Goal: Information Seeking & Learning: Check status

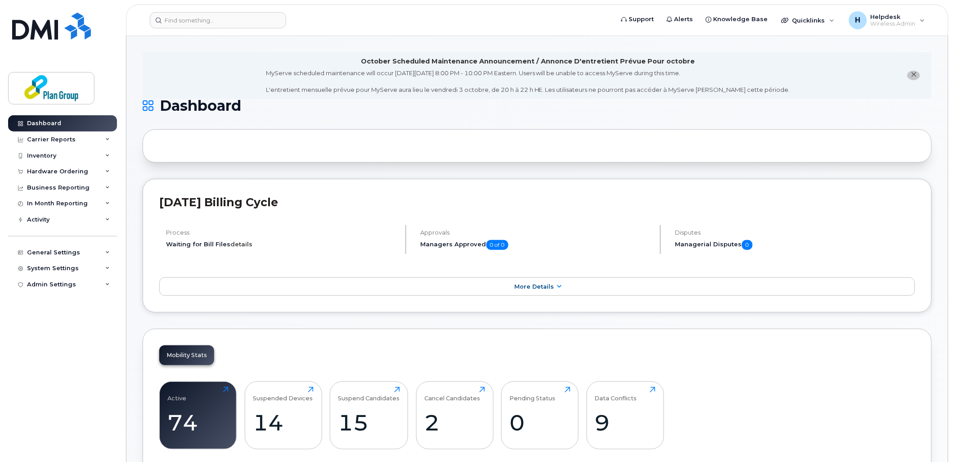
click at [236, 245] on link "details" at bounding box center [241, 243] width 22 height 7
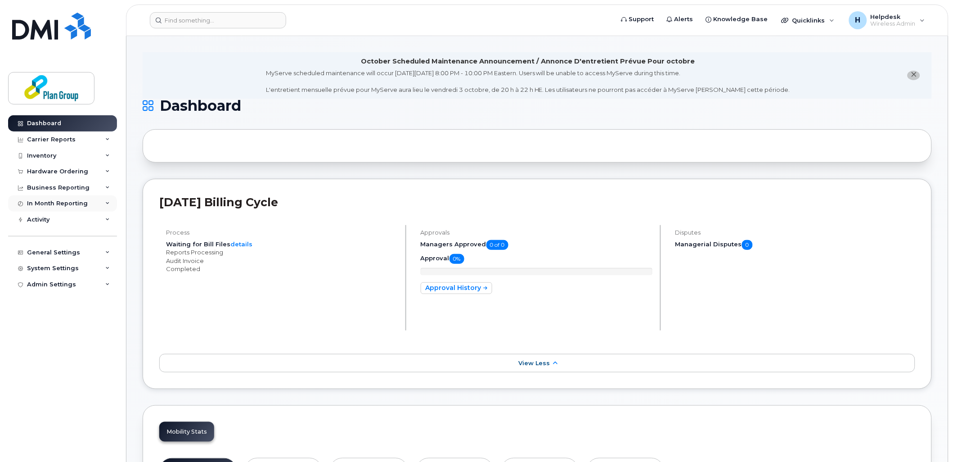
click at [63, 209] on div "In Month Reporting" at bounding box center [62, 203] width 109 height 16
click at [62, 168] on div "Hardware Ordering" at bounding box center [57, 171] width 61 height 7
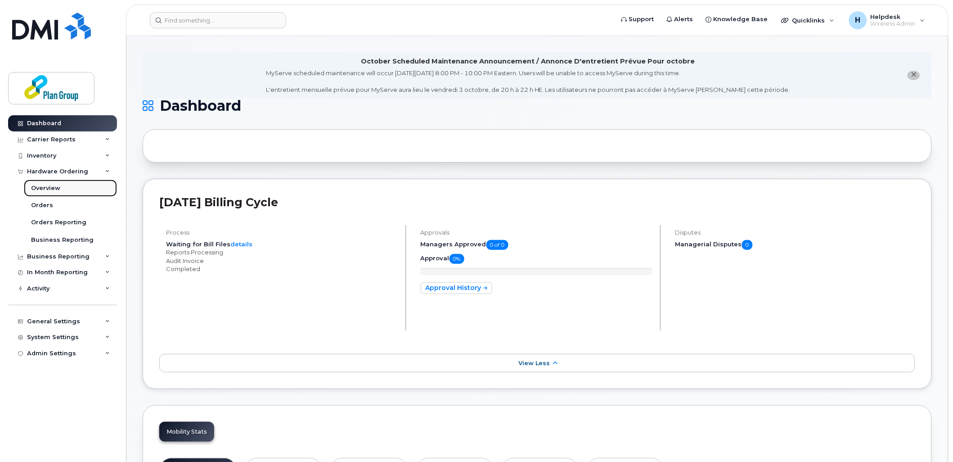
click at [69, 184] on link "Overview" at bounding box center [70, 188] width 93 height 17
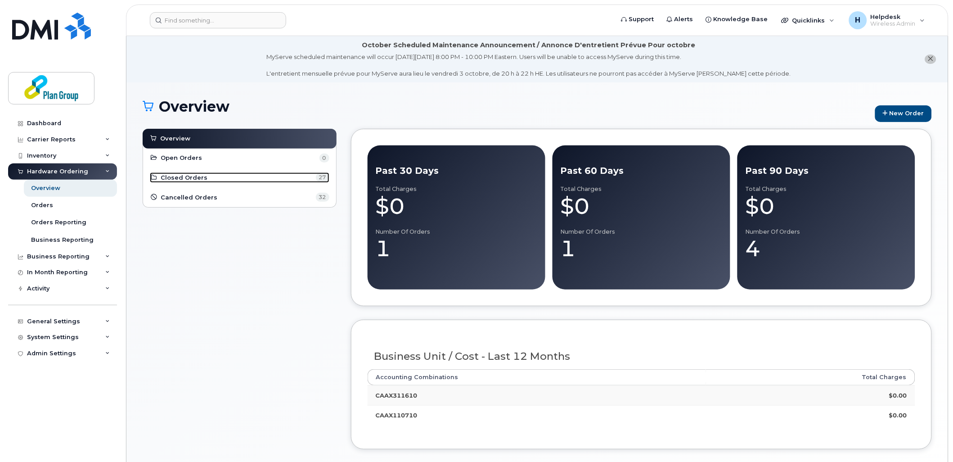
click at [206, 176] on link "Closed Orders 27" at bounding box center [240, 177] width 180 height 11
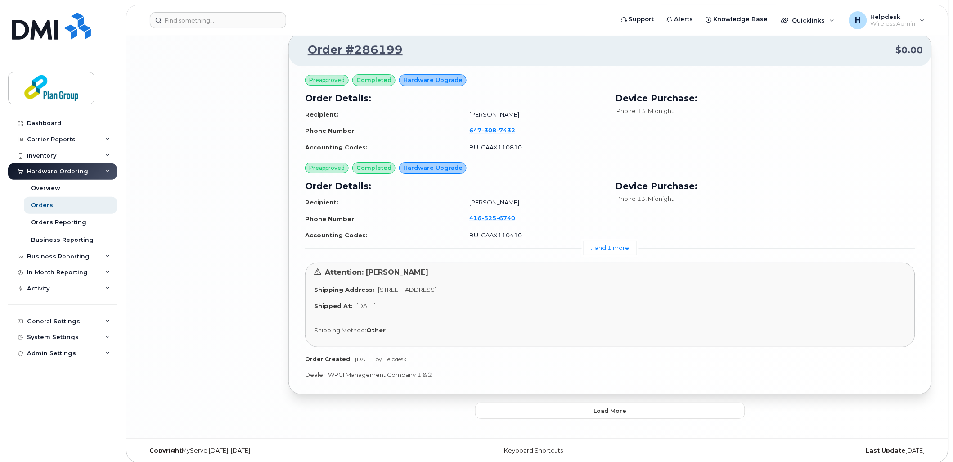
scroll to position [1974, 0]
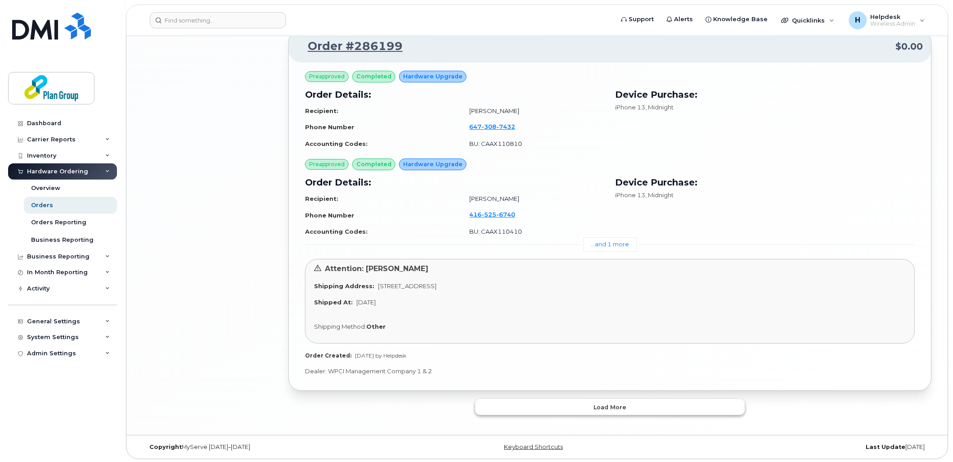
click at [573, 407] on button "Load more" at bounding box center [610, 407] width 270 height 16
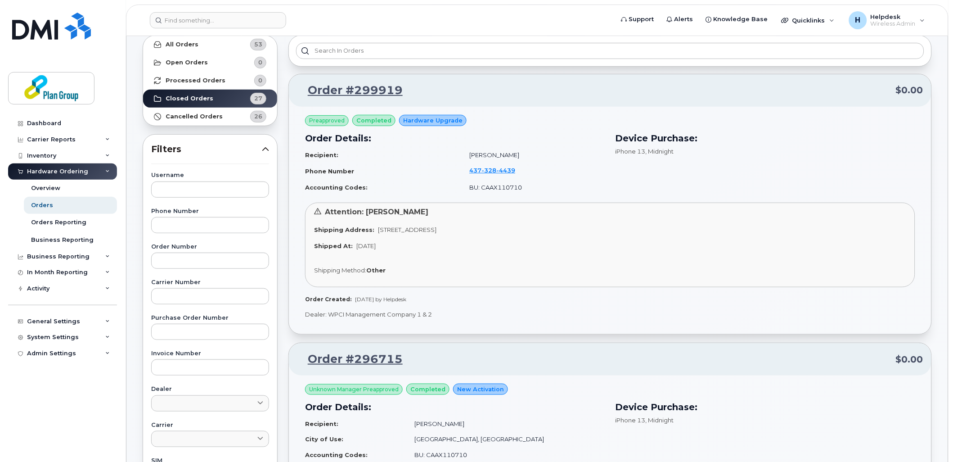
scroll to position [0, 0]
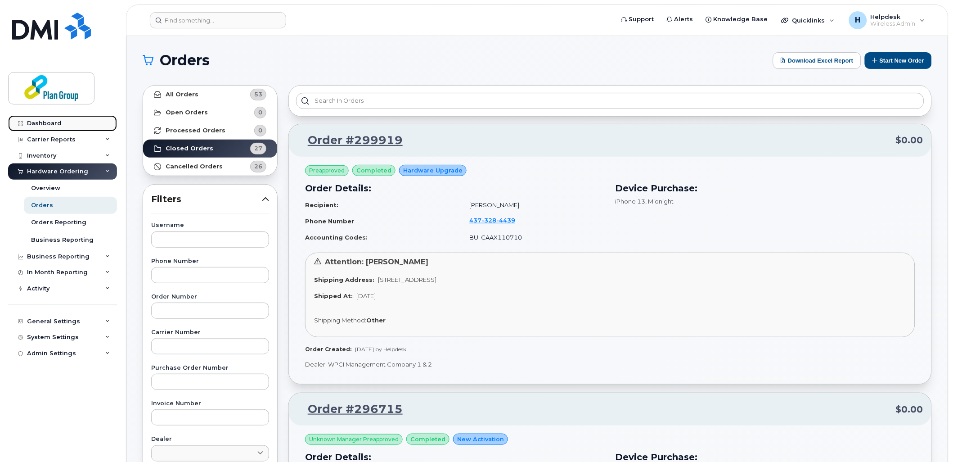
click at [66, 122] on link "Dashboard" at bounding box center [62, 123] width 109 height 16
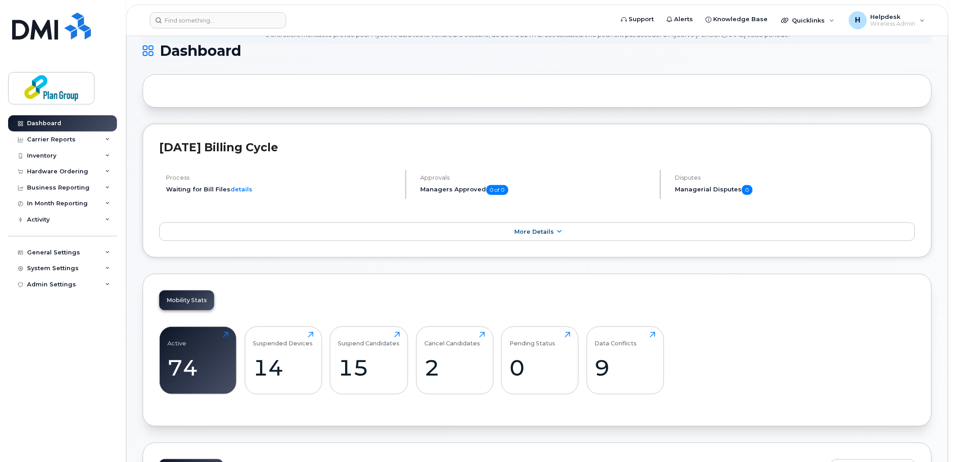
scroll to position [200, 0]
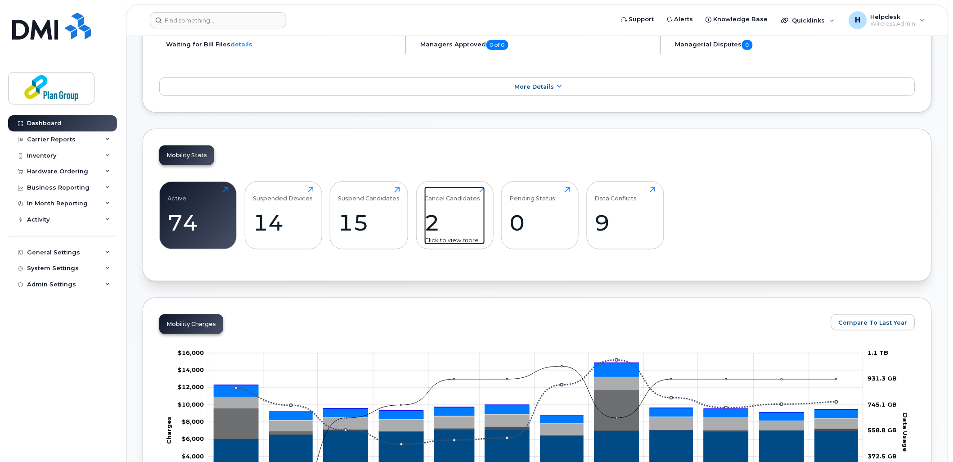
click at [439, 214] on div "2" at bounding box center [454, 222] width 61 height 27
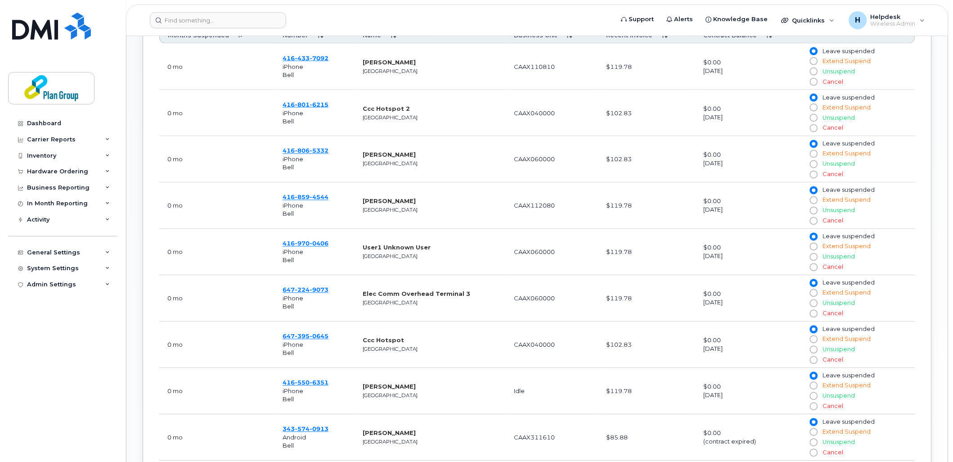
scroll to position [334, 0]
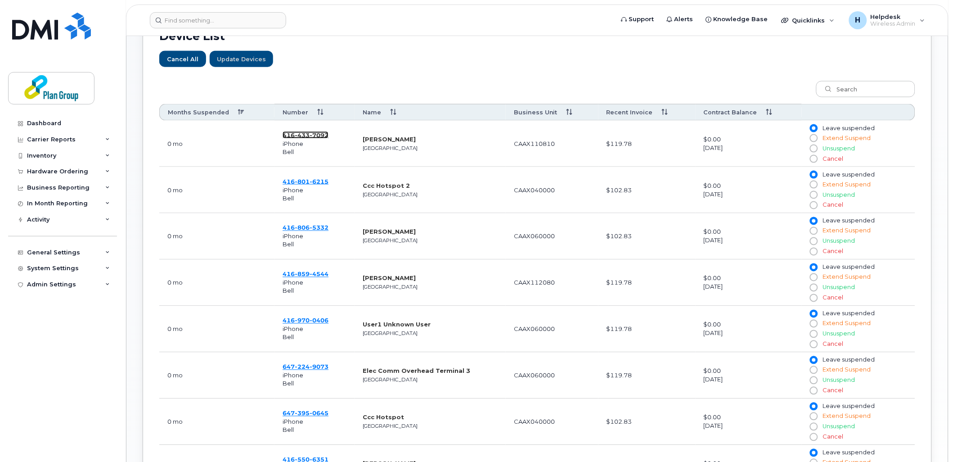
click at [311, 133] on span "7092" at bounding box center [319, 134] width 19 height 7
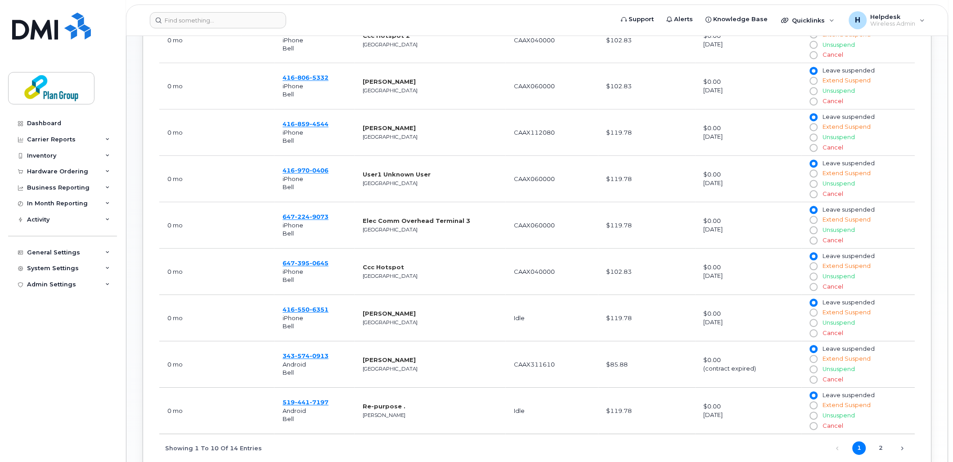
scroll to position [584, 0]
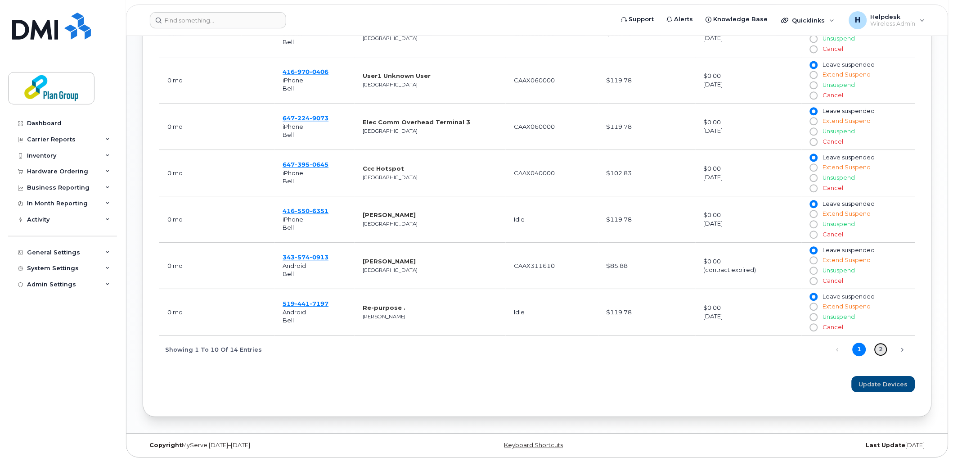
click at [880, 353] on link "2" at bounding box center [882, 350] width 14 height 14
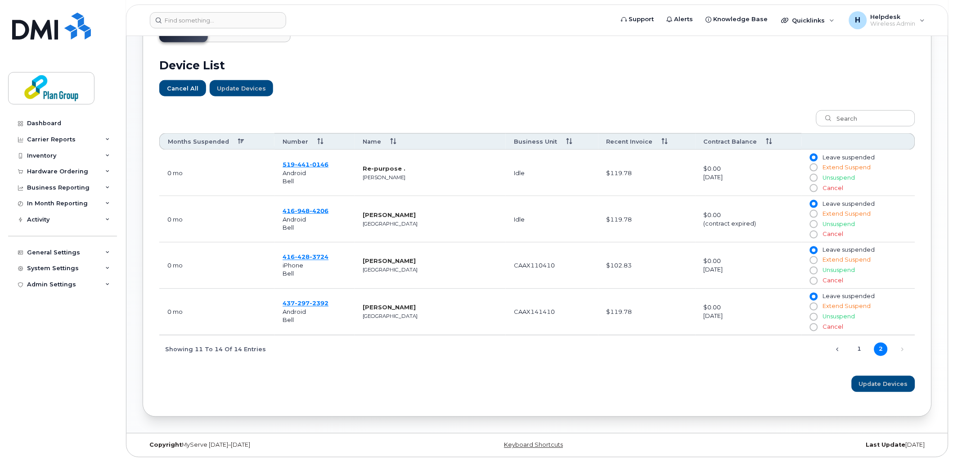
scroll to position [305, 0]
click at [862, 349] on link "1" at bounding box center [860, 350] width 14 height 14
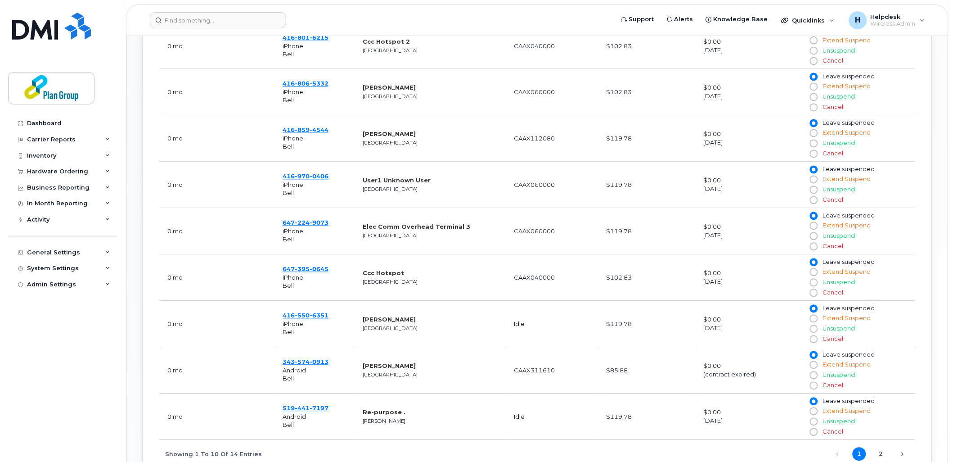
scroll to position [505, 0]
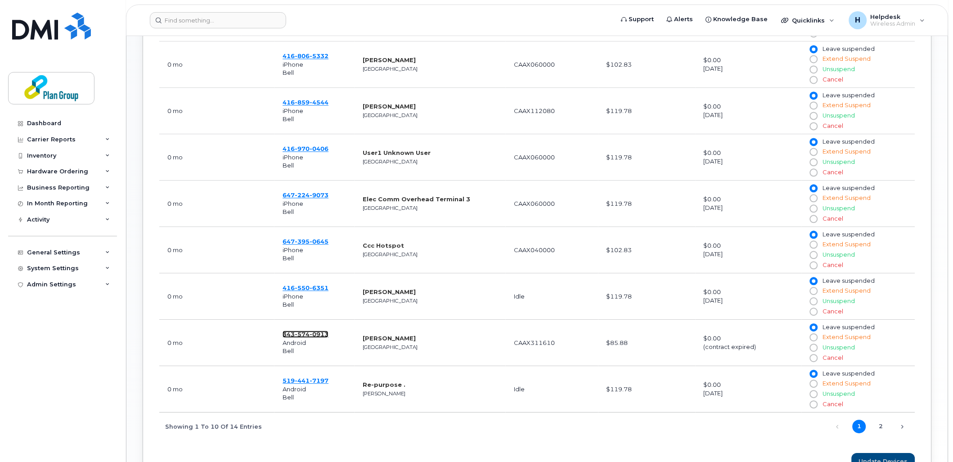
click at [307, 336] on span "574" at bounding box center [302, 334] width 15 height 7
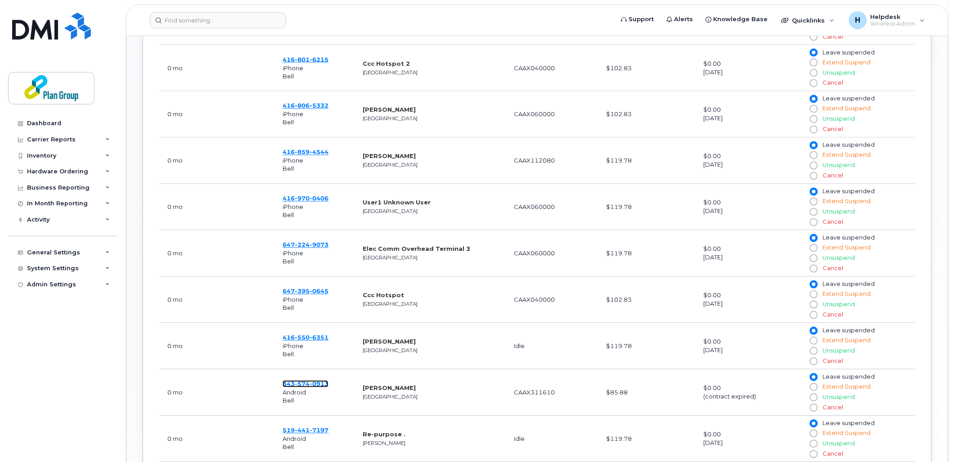
scroll to position [234, 0]
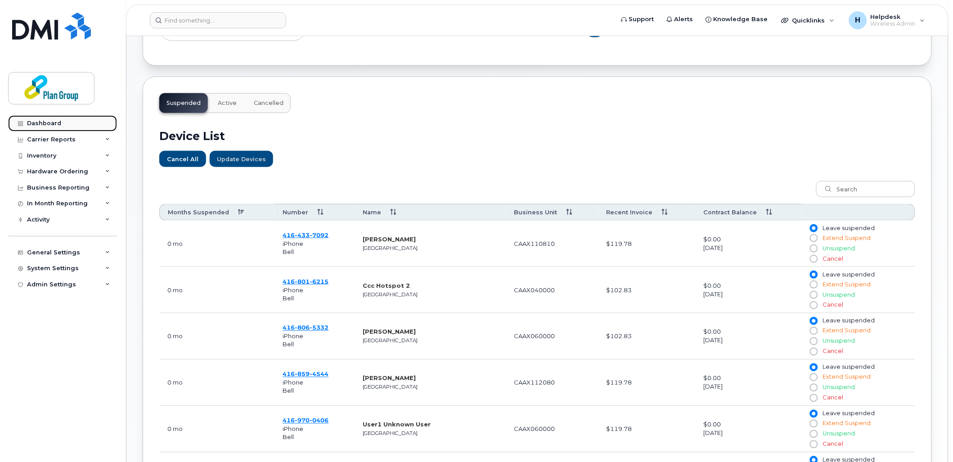
click at [58, 120] on div "Dashboard" at bounding box center [44, 123] width 34 height 7
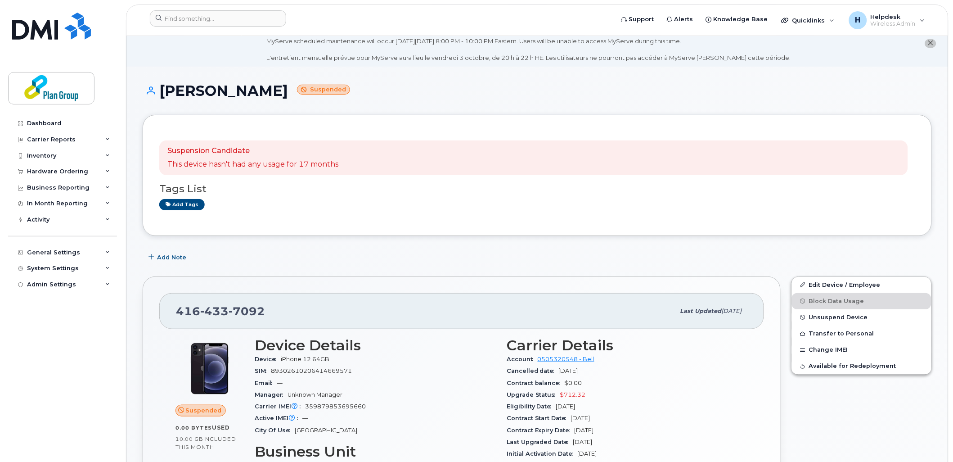
scroll to position [150, 0]
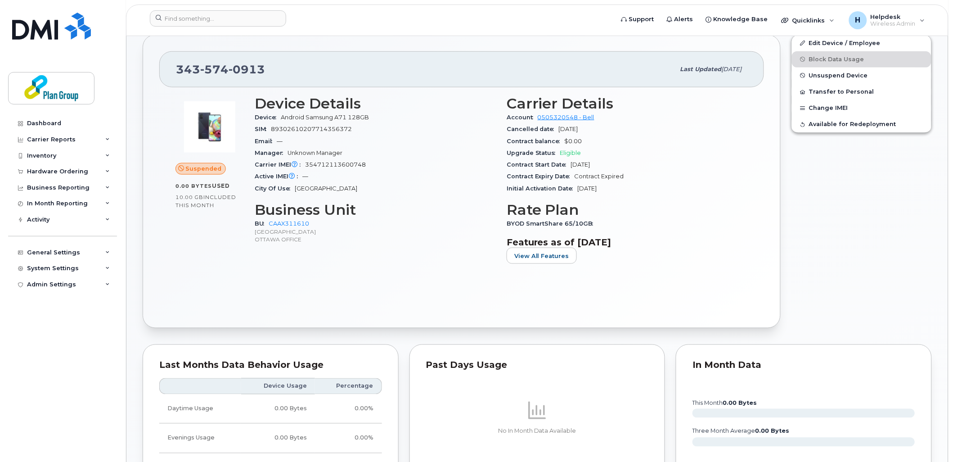
scroll to position [255, 0]
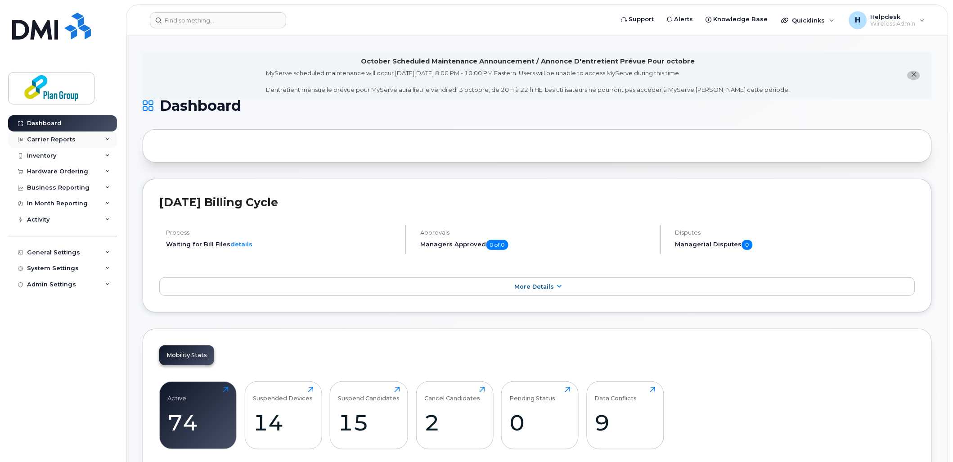
click at [61, 144] on div "Carrier Reports" at bounding box center [62, 139] width 109 height 16
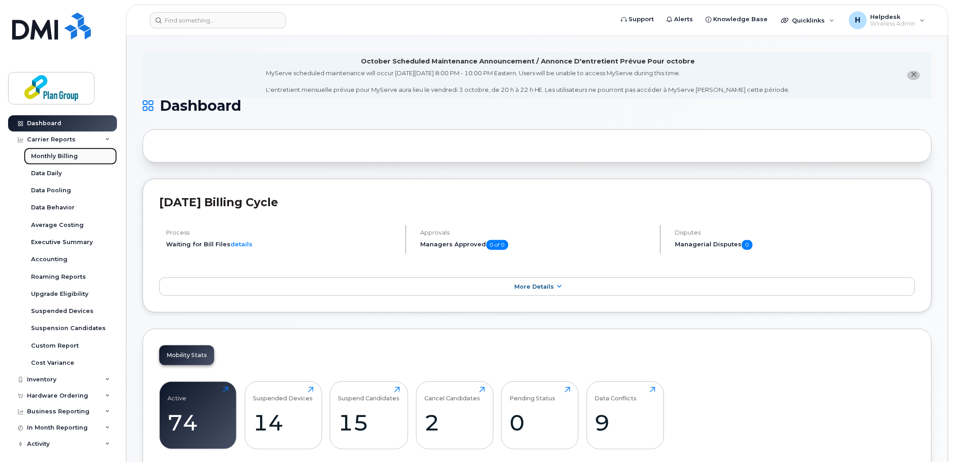
click at [56, 155] on div "Monthly Billing" at bounding box center [54, 156] width 47 height 8
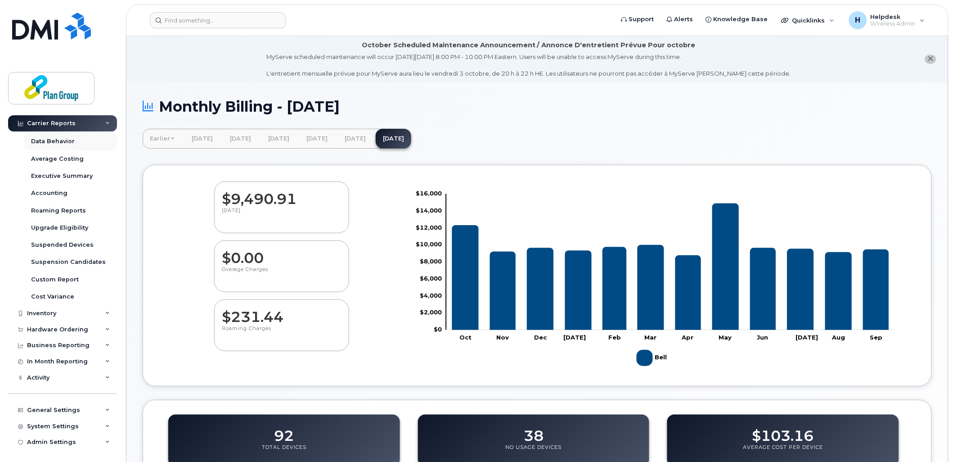
scroll to position [68, 0]
click at [84, 361] on div "In Month Reporting" at bounding box center [57, 359] width 61 height 7
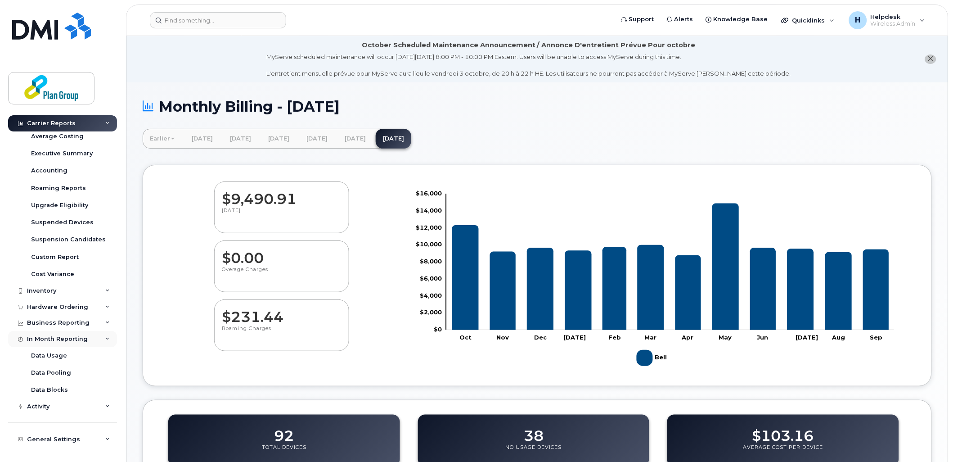
scroll to position [119, 0]
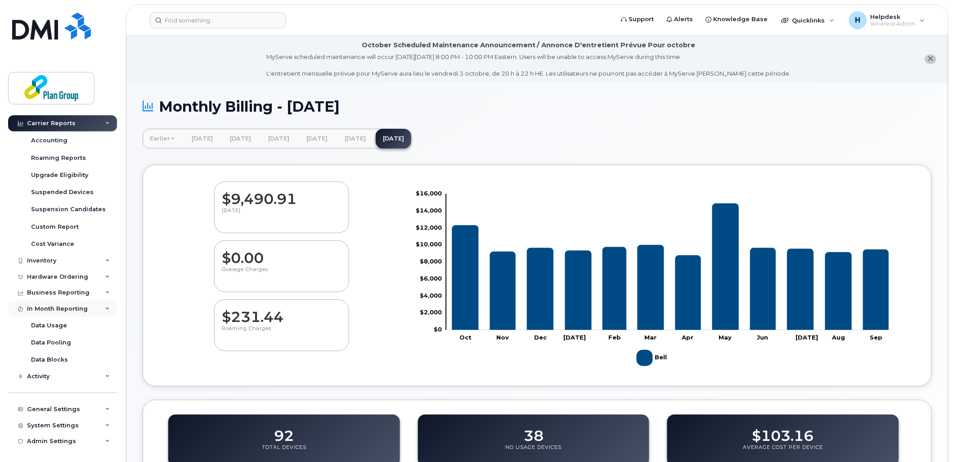
click at [91, 309] on div "In Month Reporting" at bounding box center [62, 309] width 109 height 16
click at [83, 347] on div "Business Reporting" at bounding box center [58, 343] width 63 height 7
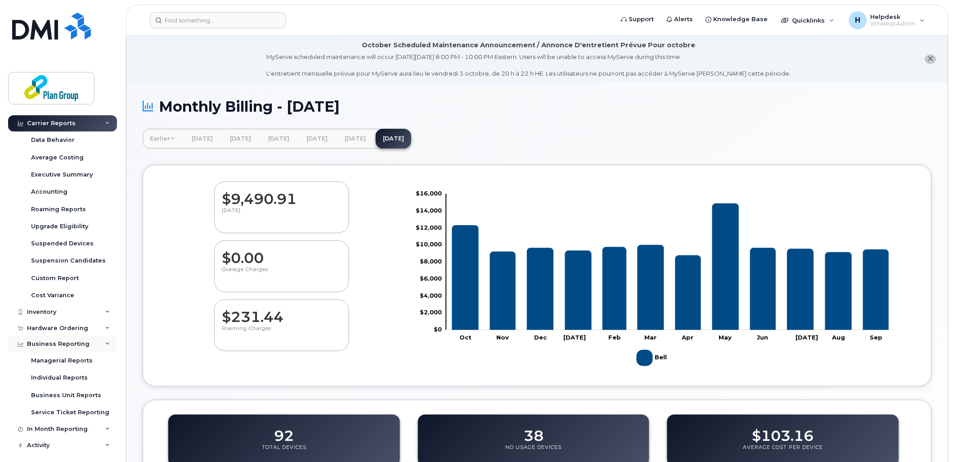
scroll to position [119, 0]
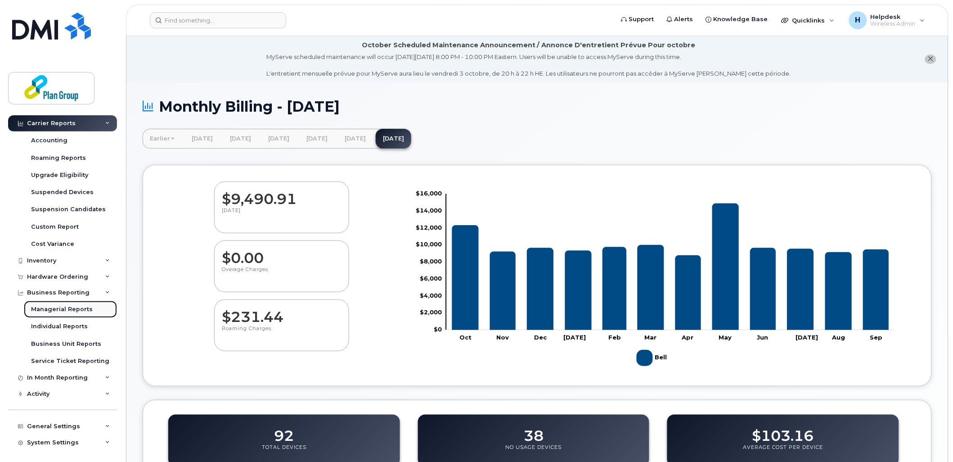
click at [86, 309] on div "Managerial Reports" at bounding box center [62, 309] width 62 height 8
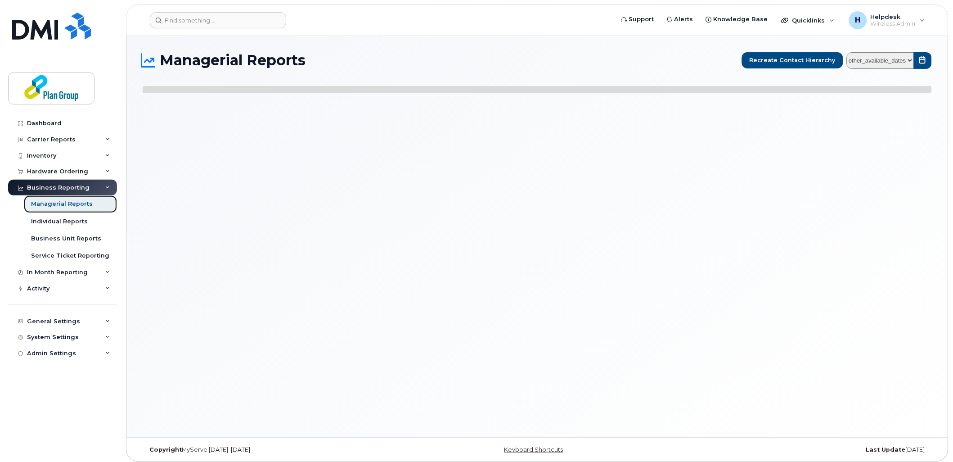
select select
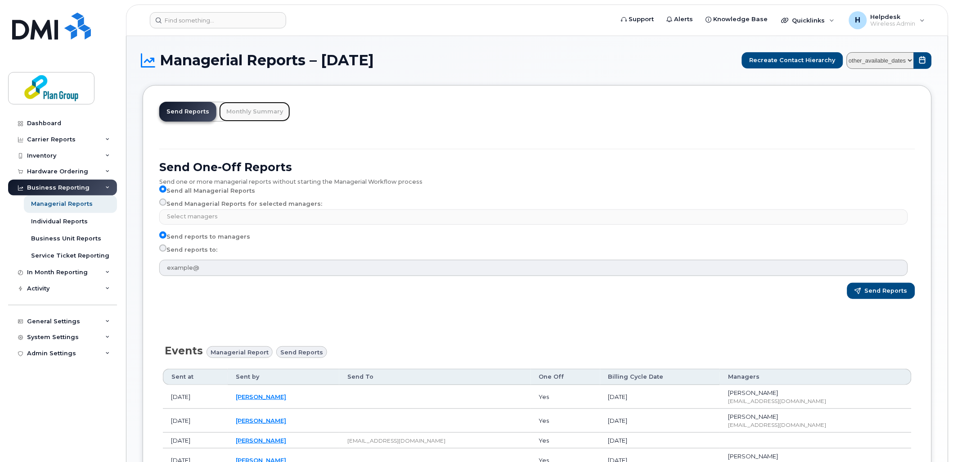
click at [271, 107] on link "Monthly Summary" at bounding box center [254, 112] width 71 height 20
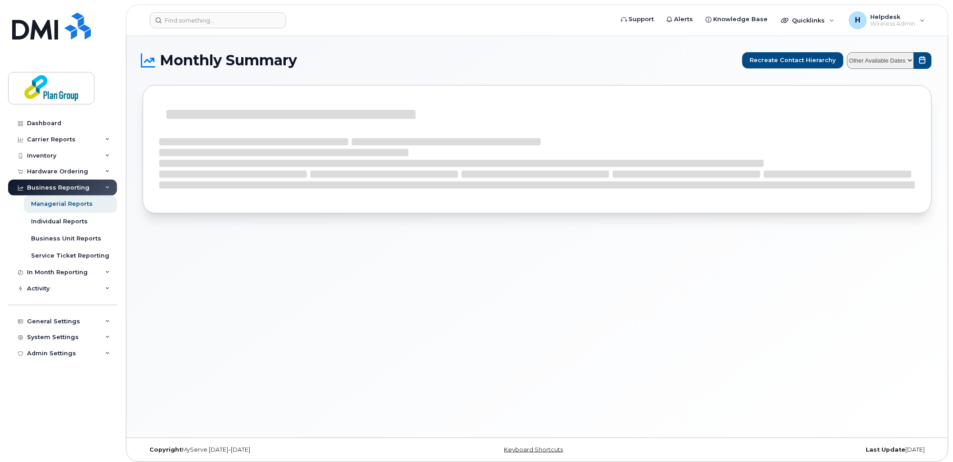
select select
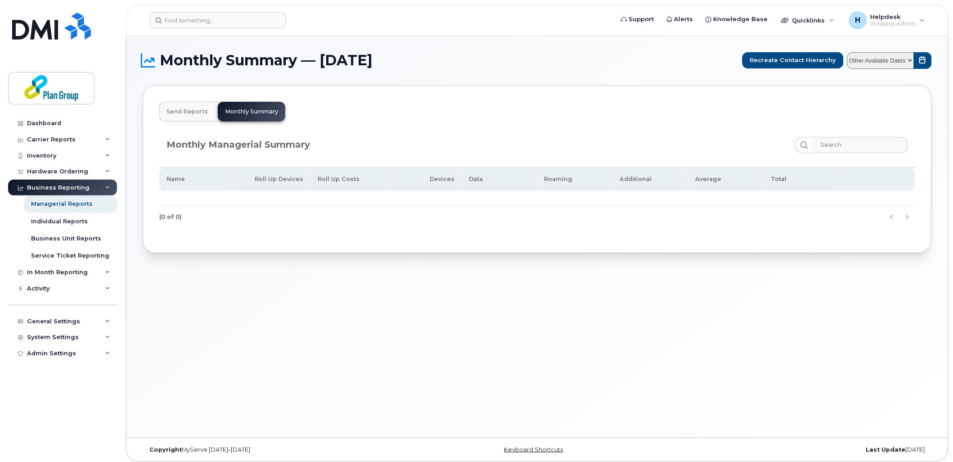
click at [197, 108] on span "Send Reports" at bounding box center [187, 111] width 41 height 7
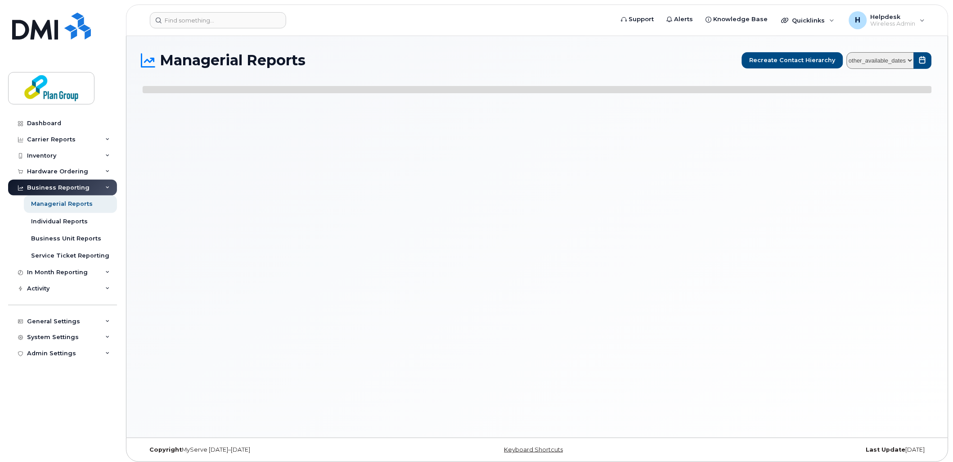
select select
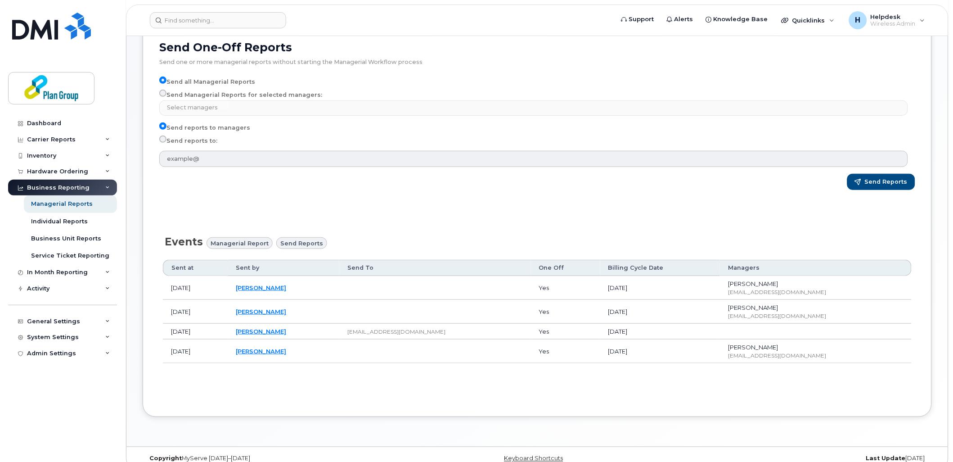
scroll to position [134, 0]
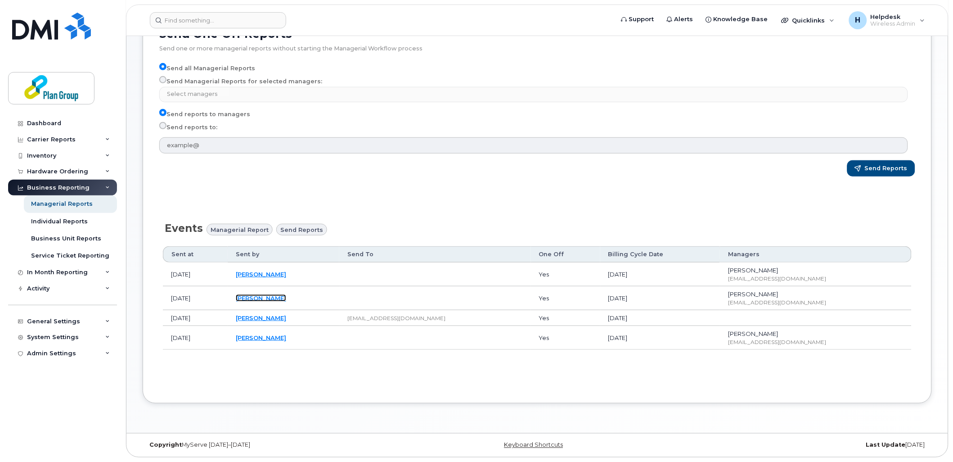
click at [286, 296] on link "Steven Vidakovic" at bounding box center [261, 297] width 50 height 7
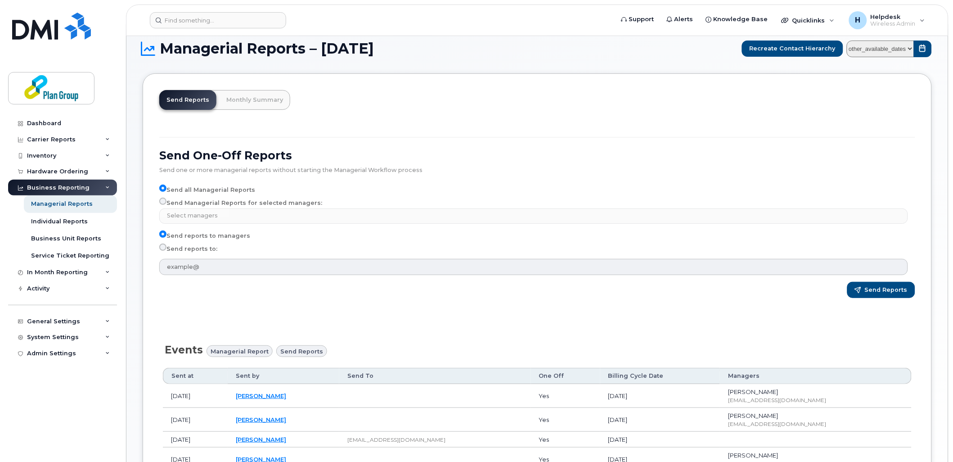
scroll to position [0, 0]
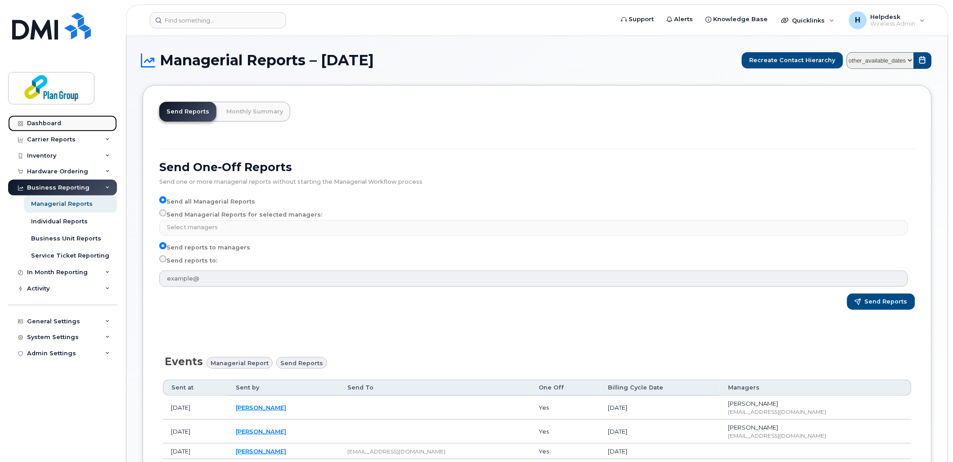
click at [43, 122] on div "Dashboard" at bounding box center [44, 123] width 34 height 7
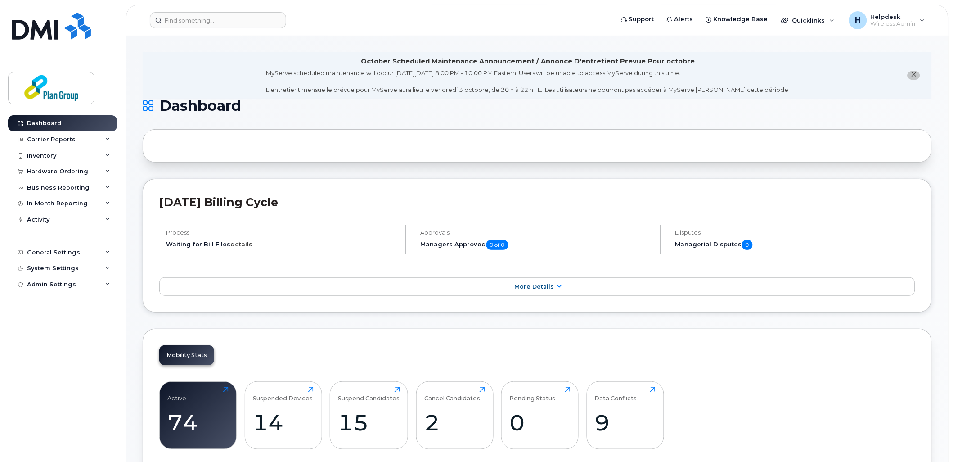
click at [244, 241] on link "details" at bounding box center [241, 243] width 22 height 7
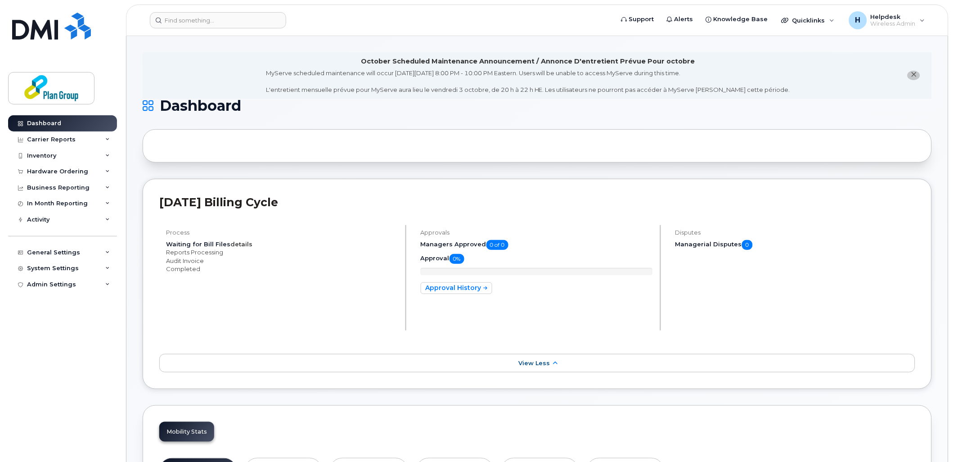
click at [244, 241] on link "details" at bounding box center [241, 243] width 22 height 7
click at [71, 152] on div "Inventory" at bounding box center [62, 156] width 109 height 16
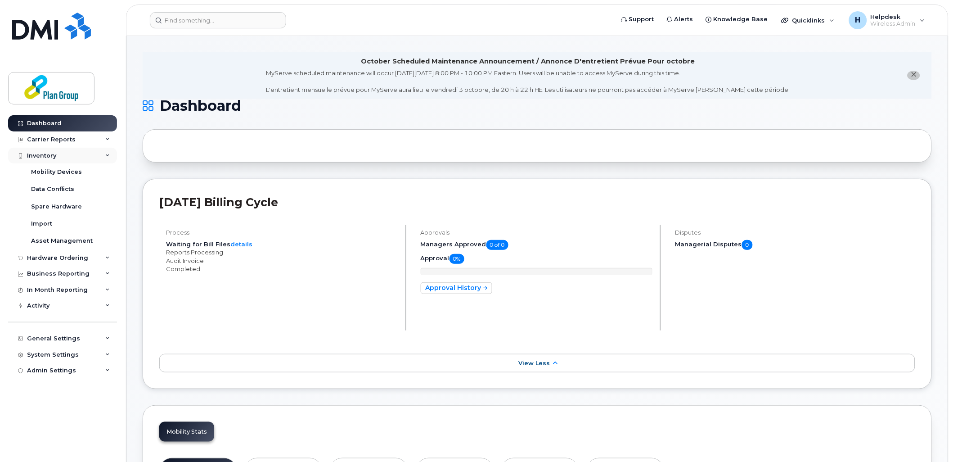
click at [71, 152] on div "Inventory" at bounding box center [62, 156] width 109 height 16
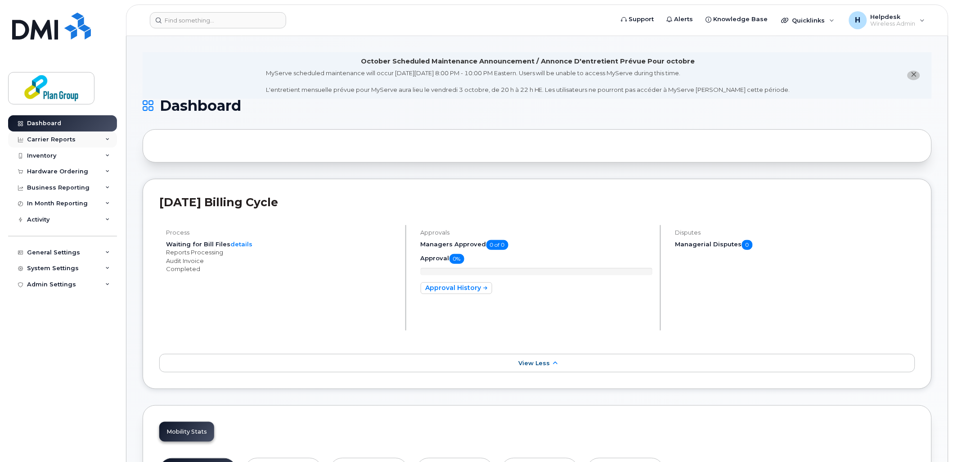
click at [71, 134] on div "Carrier Reports" at bounding box center [62, 139] width 109 height 16
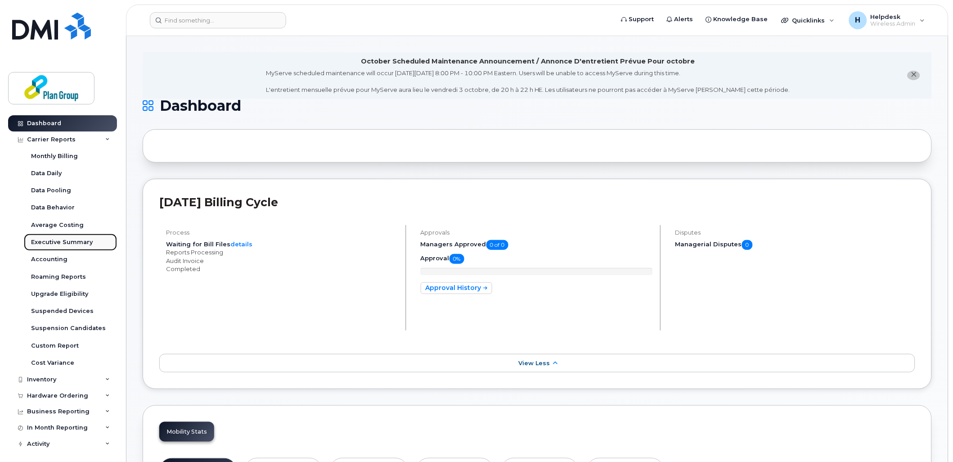
click at [72, 240] on div "Executive Summary" at bounding box center [62, 242] width 62 height 8
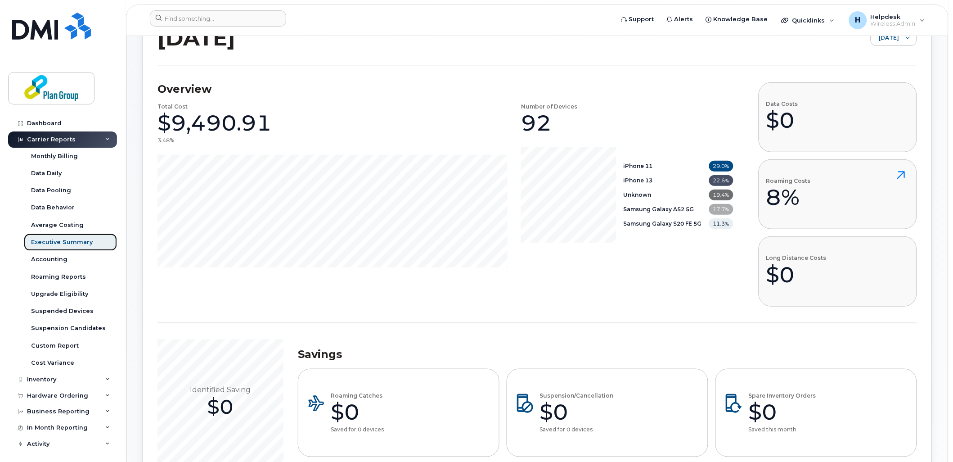
scroll to position [250, 0]
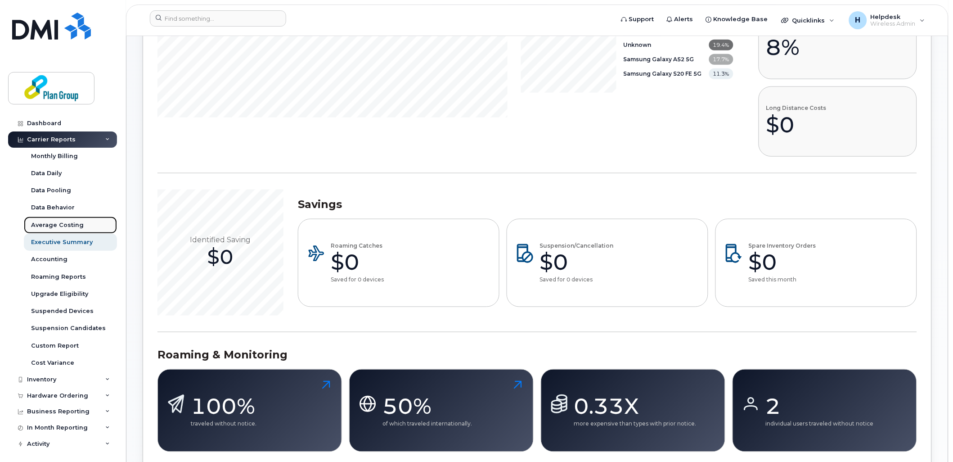
click at [66, 224] on div "Average Costing" at bounding box center [57, 225] width 53 height 8
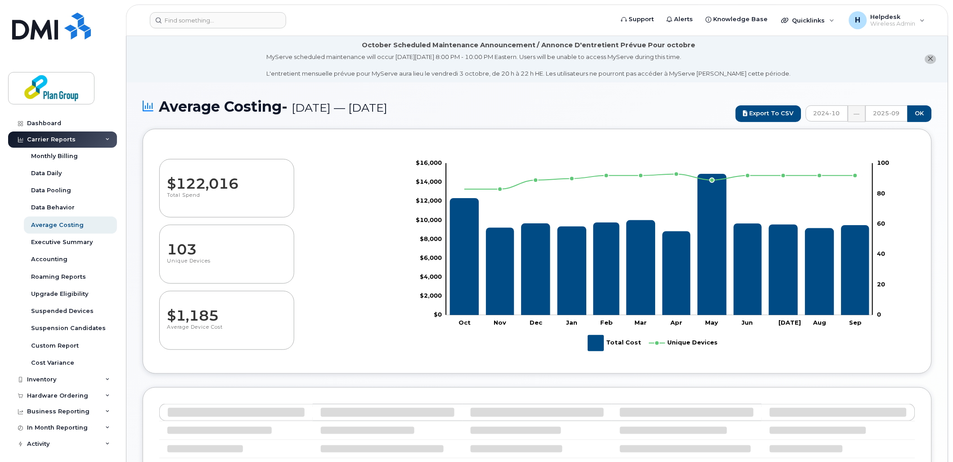
select select "100"
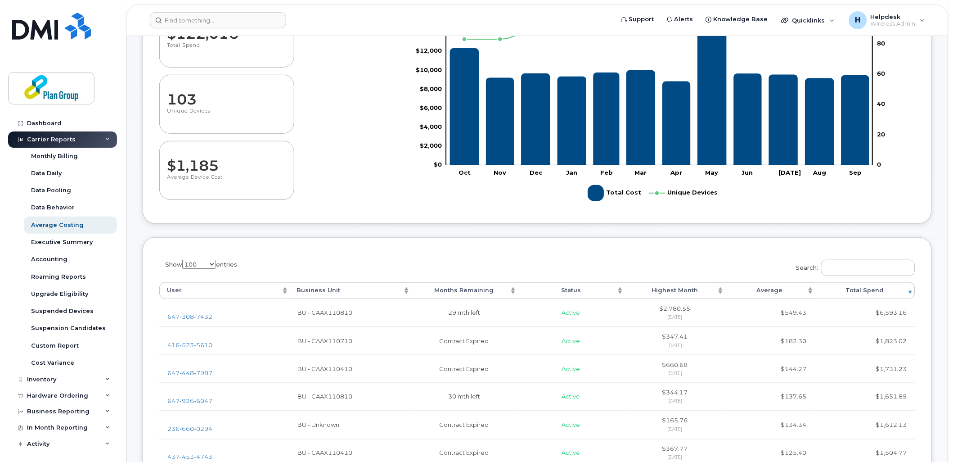
scroll to position [300, 0]
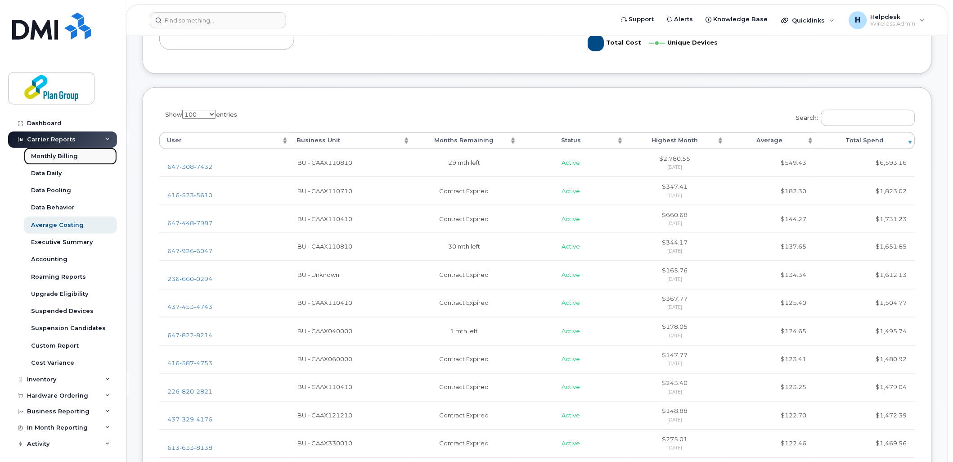
click at [62, 152] on div "Monthly Billing" at bounding box center [54, 156] width 47 height 8
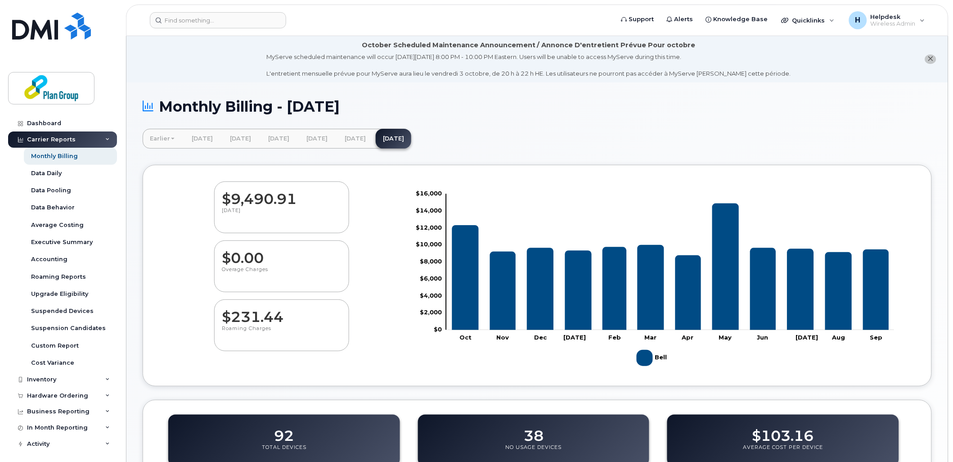
click at [163, 133] on link "Earlier" at bounding box center [162, 139] width 39 height 20
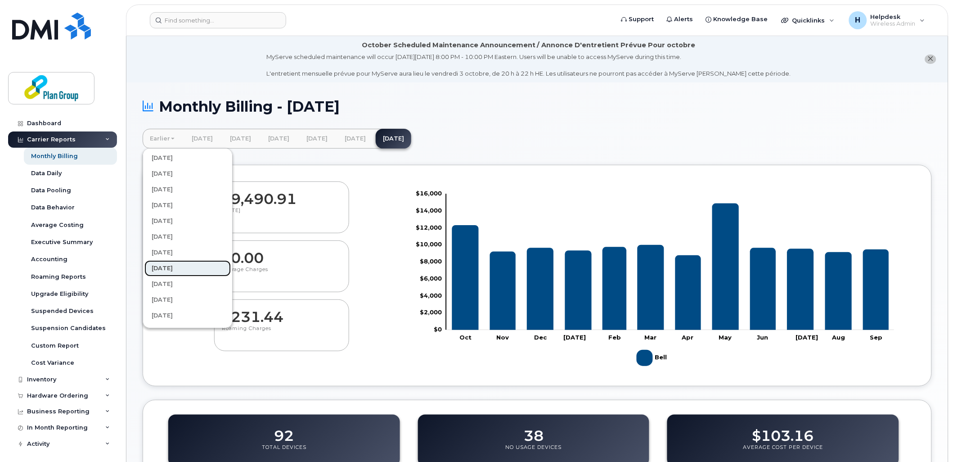
click at [176, 264] on link "[DATE]" at bounding box center [187, 268] width 86 height 16
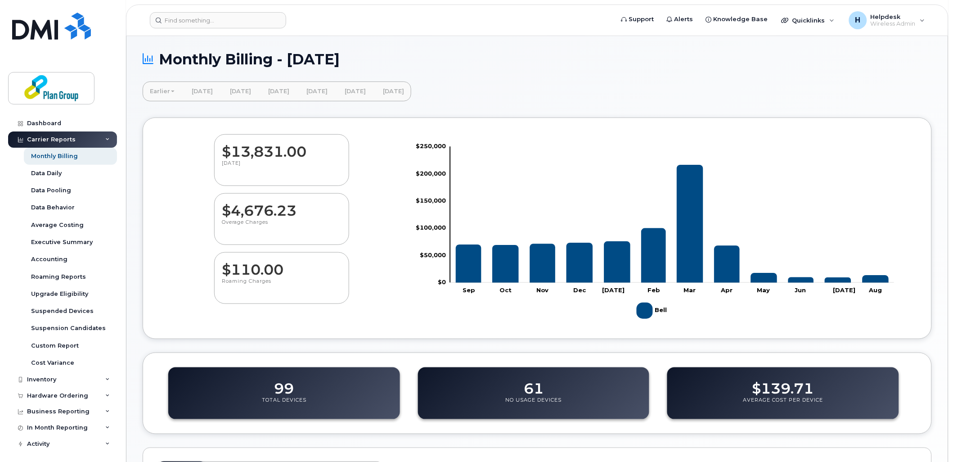
scroll to position [200, 0]
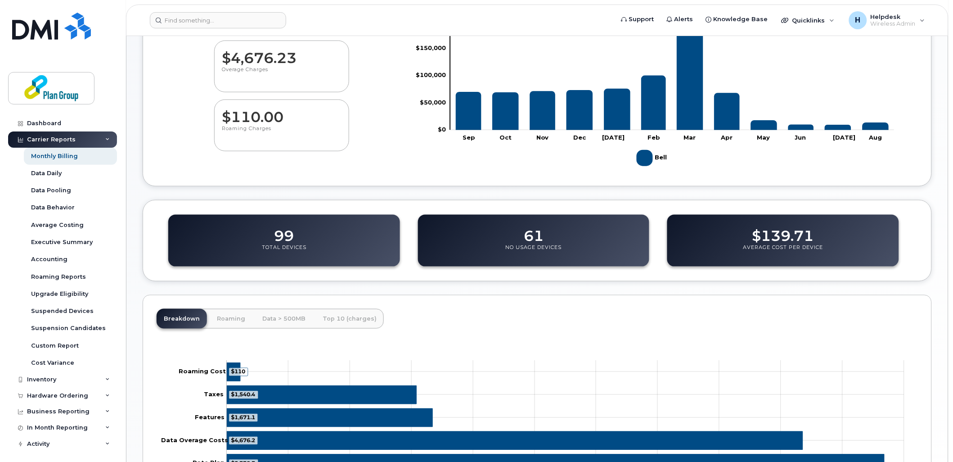
click at [290, 239] on dd "99" at bounding box center [284, 231] width 20 height 25
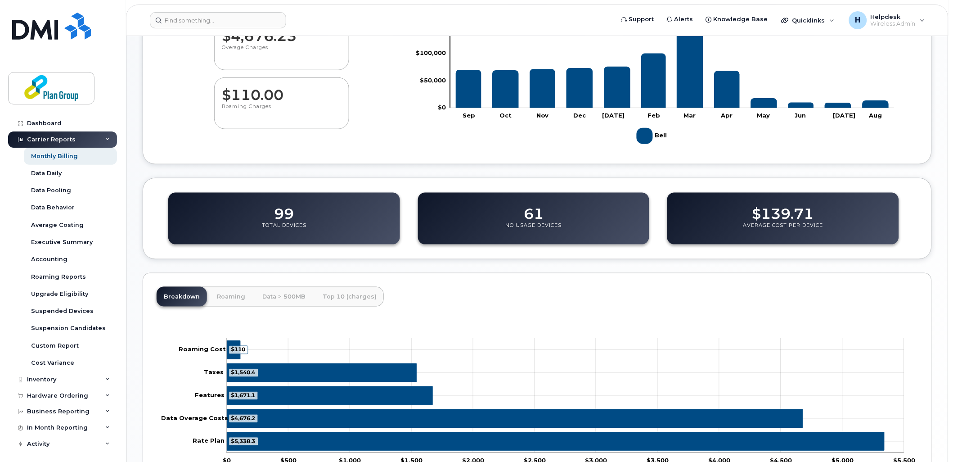
scroll to position [138, 0]
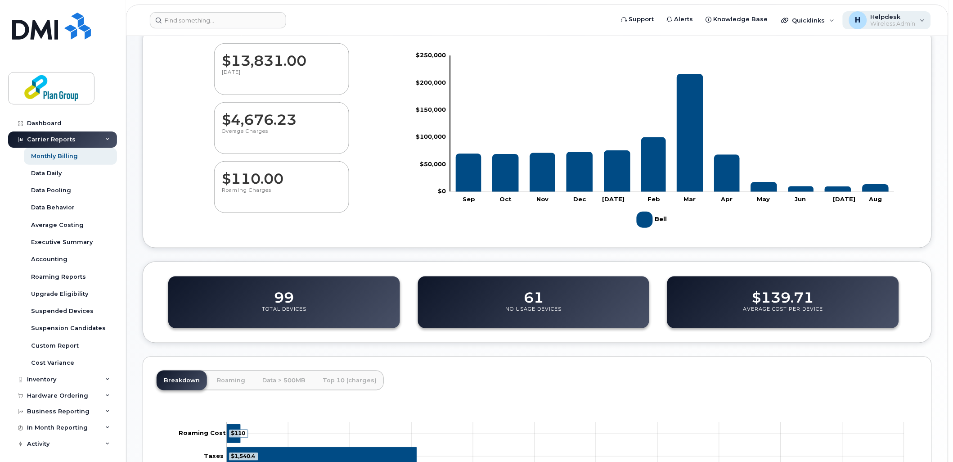
click at [903, 21] on span "Wireless Admin" at bounding box center [893, 23] width 45 height 7
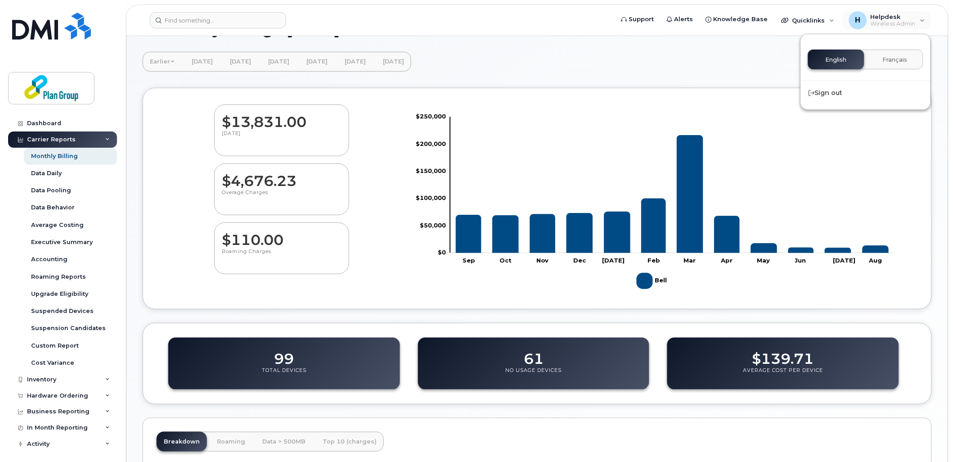
scroll to position [0, 0]
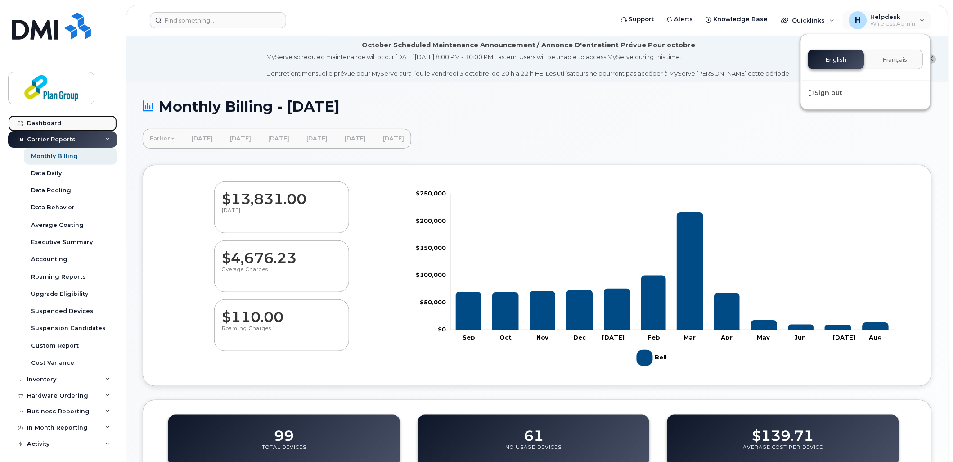
click at [53, 121] on div "Dashboard" at bounding box center [44, 123] width 34 height 7
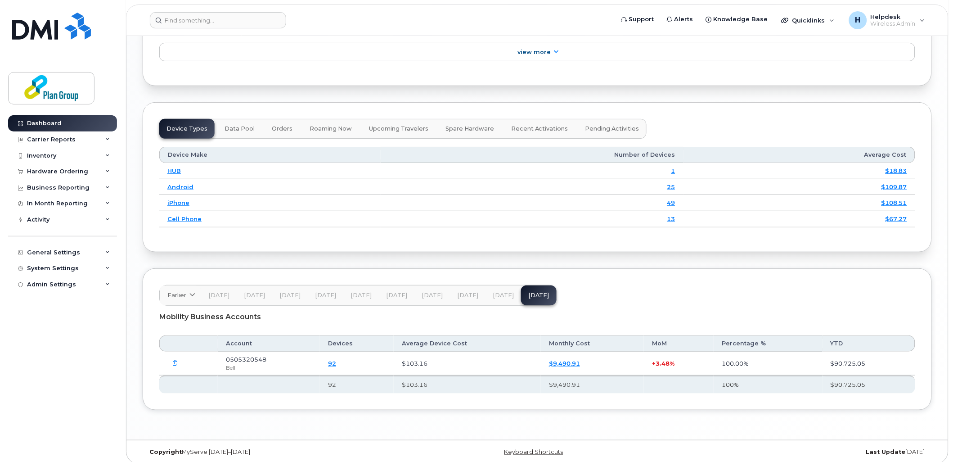
scroll to position [1110, 0]
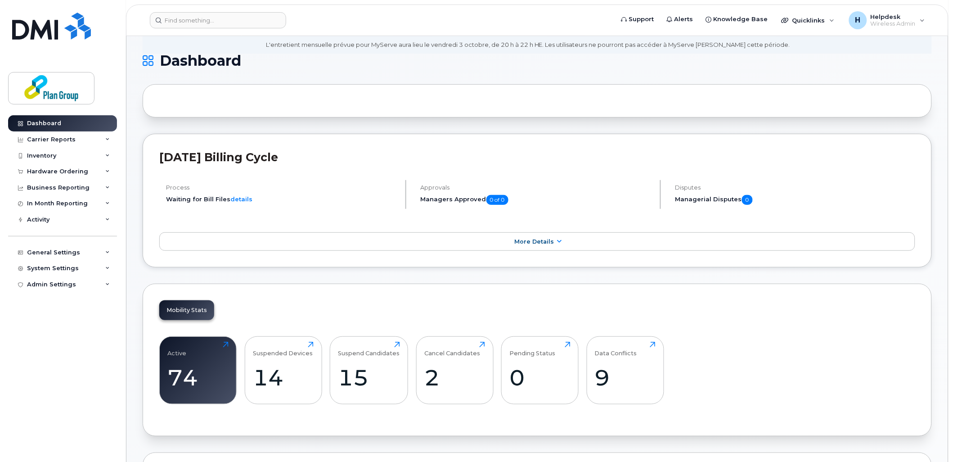
scroll to position [9, 0]
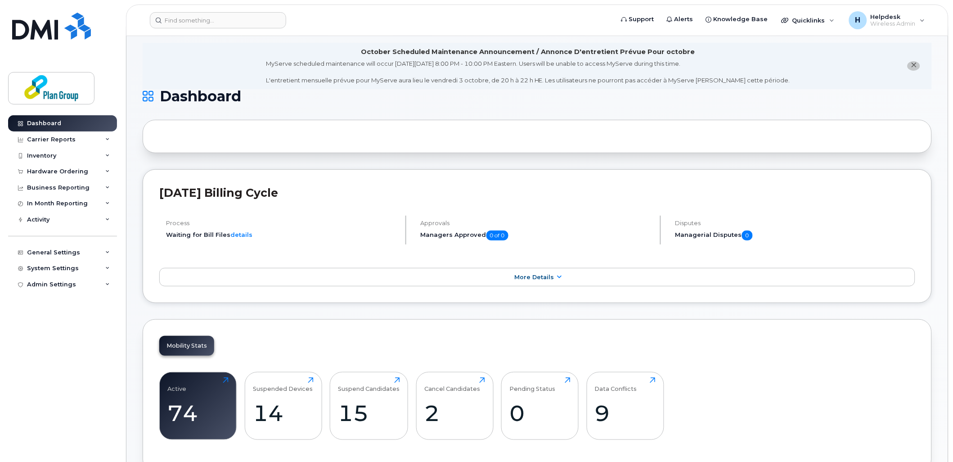
click at [317, 338] on div "Mobility Stats Active 74 Click to view more Suspended Devices 14 Click to view …" at bounding box center [537, 395] width 789 height 153
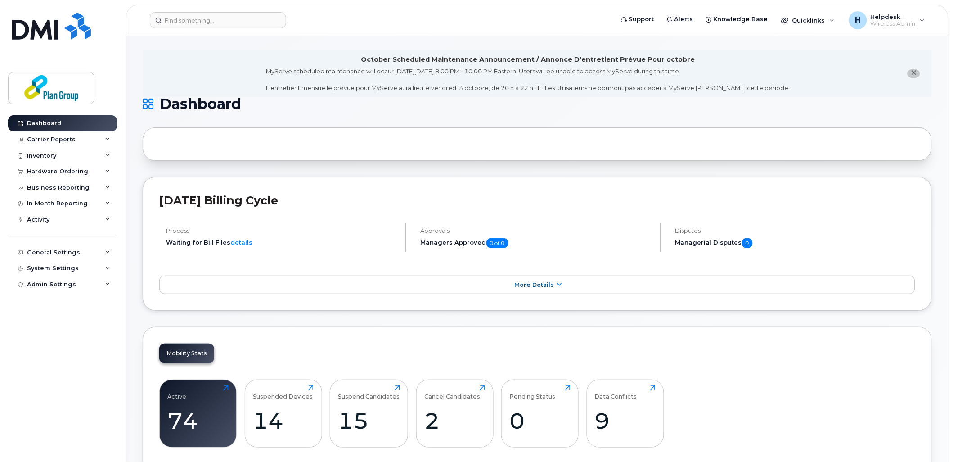
scroll to position [0, 0]
